Goal: Task Accomplishment & Management: Manage account settings

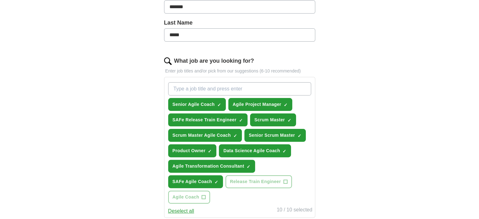
scroll to position [157, 0]
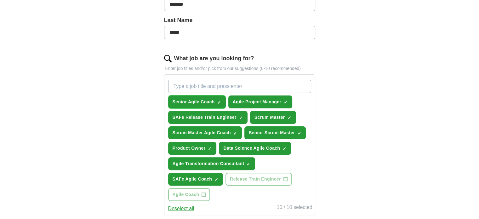
click at [185, 101] on span "Senior Agile Coach" at bounding box center [194, 102] width 42 height 7
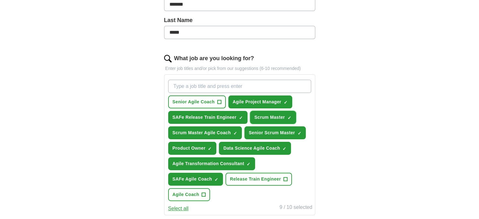
click at [263, 116] on span "Scrum Master" at bounding box center [269, 117] width 31 height 7
click at [270, 133] on span "Senior Scrum Master" at bounding box center [272, 132] width 46 height 7
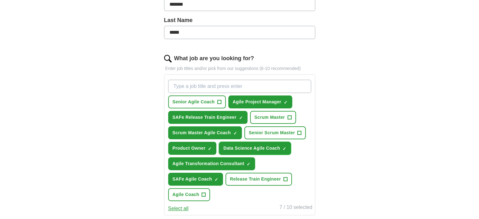
click at [237, 148] on span "Data Science Agile Coach" at bounding box center [251, 148] width 57 height 7
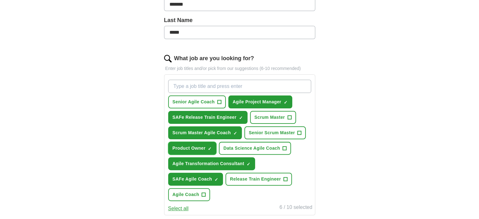
click at [194, 148] on span "Product Owner" at bounding box center [189, 148] width 33 height 7
click at [193, 163] on span "Agile Transformation Consultant" at bounding box center [209, 163] width 72 height 7
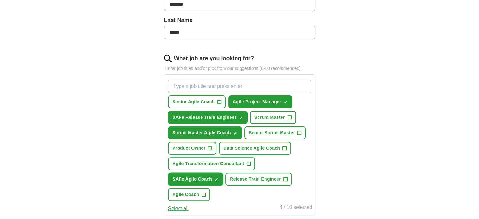
click at [191, 176] on span "SAFe Agile Coach" at bounding box center [193, 179] width 40 height 7
click at [196, 132] on span "Scrum Master Agile Coach" at bounding box center [202, 132] width 58 height 7
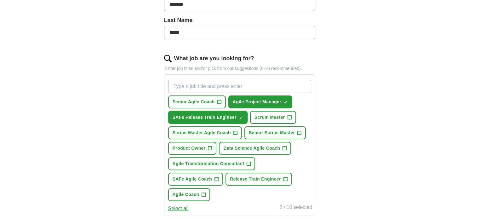
click at [199, 117] on span "SAFe Release Train Engineer" at bounding box center [205, 117] width 64 height 7
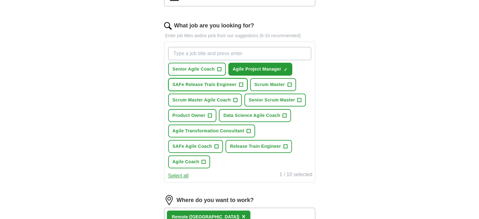
scroll to position [189, 0]
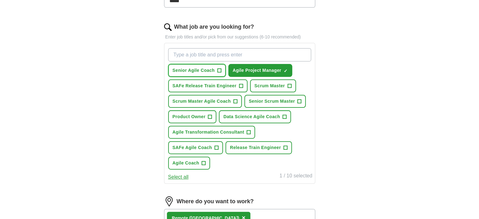
click at [220, 71] on span "+" at bounding box center [219, 70] width 4 height 5
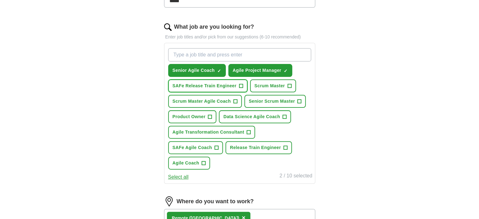
click at [222, 84] on span "SAFe Release Train Engineer" at bounding box center [205, 85] width 64 height 7
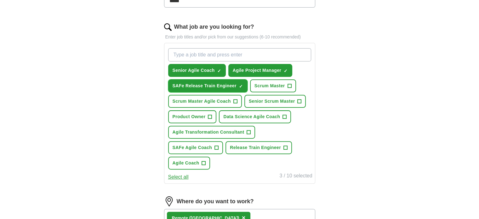
click at [232, 87] on span "SAFe Release Train Engineer" at bounding box center [205, 85] width 64 height 7
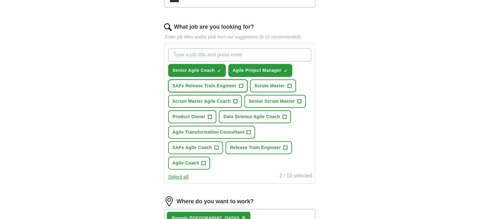
click at [234, 87] on span "SAFe Release Train Engineer" at bounding box center [205, 85] width 64 height 7
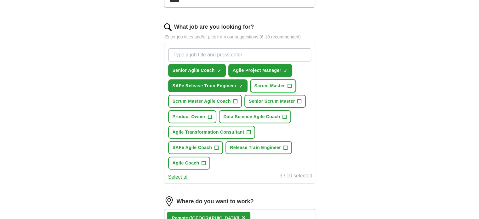
click at [256, 85] on span "Scrum Master" at bounding box center [269, 85] width 31 height 7
click at [263, 98] on span "Senior Scrum Master" at bounding box center [272, 101] width 46 height 7
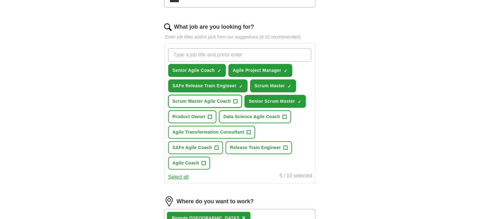
click at [220, 99] on span "Scrum Master Agile Coach" at bounding box center [202, 101] width 58 height 7
click at [191, 115] on span "Product Owner" at bounding box center [189, 116] width 33 height 7
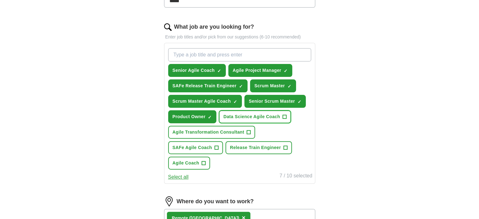
drag, startPoint x: 244, startPoint y: 115, endPoint x: 244, endPoint y: 109, distance: 5.7
click at [244, 110] on button "Data Science Agile Coach +" at bounding box center [255, 116] width 72 height 13
click at [252, 118] on span "Data Science Agile Coach" at bounding box center [251, 116] width 57 height 7
click at [248, 119] on button "Data Science Agile Coach +" at bounding box center [255, 116] width 72 height 13
click at [237, 130] on span "Agile Transformation Consultant" at bounding box center [209, 132] width 72 height 7
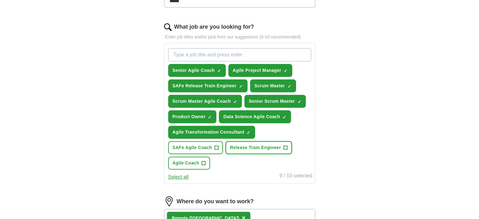
click at [259, 147] on span "Release Train Engineer" at bounding box center [255, 147] width 51 height 7
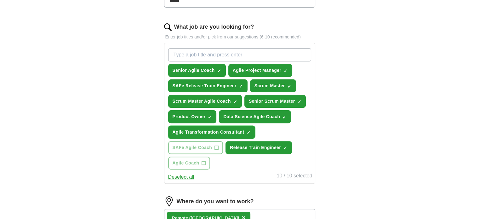
click at [252, 126] on button "Agile Transformation Consultant ✓ ×" at bounding box center [211, 132] width 87 height 13
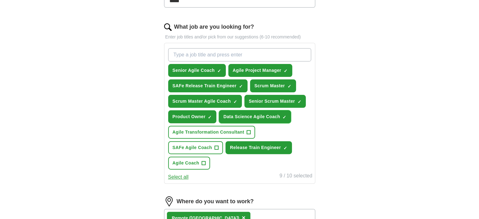
click at [253, 118] on span "Data Science Agile Coach" at bounding box center [251, 116] width 57 height 7
click at [194, 148] on span "SAFe Agile Coach" at bounding box center [193, 147] width 40 height 7
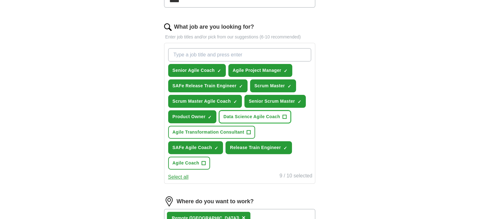
click at [248, 115] on span "Data Science Agile Coach" at bounding box center [251, 116] width 57 height 7
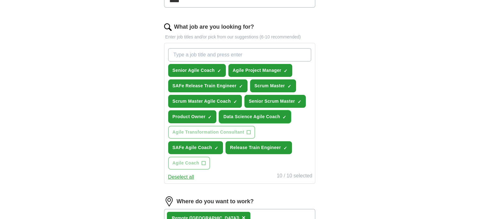
click at [256, 113] on span "Data Science Agile Coach" at bounding box center [251, 116] width 57 height 7
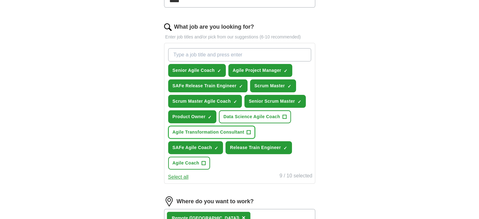
click at [213, 132] on span "Agile Transformation Consultant" at bounding box center [209, 132] width 72 height 7
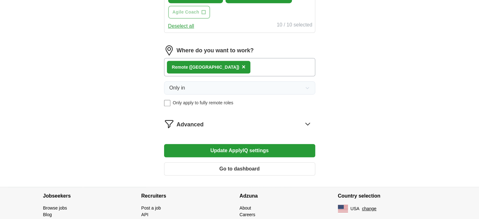
scroll to position [346, 0]
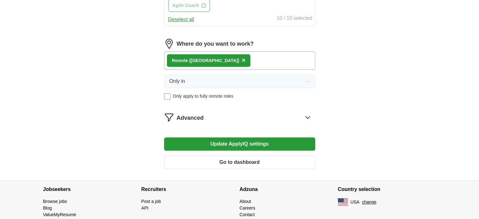
click at [253, 139] on button "Update ApplyIQ settings" at bounding box center [239, 143] width 151 height 13
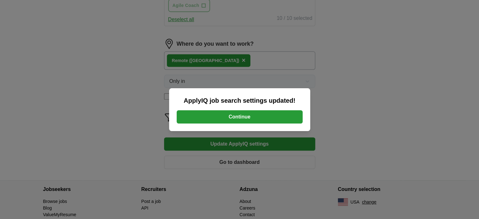
click at [254, 118] on button "Continue" at bounding box center [240, 116] width 126 height 13
